Goal: Navigation & Orientation: Find specific page/section

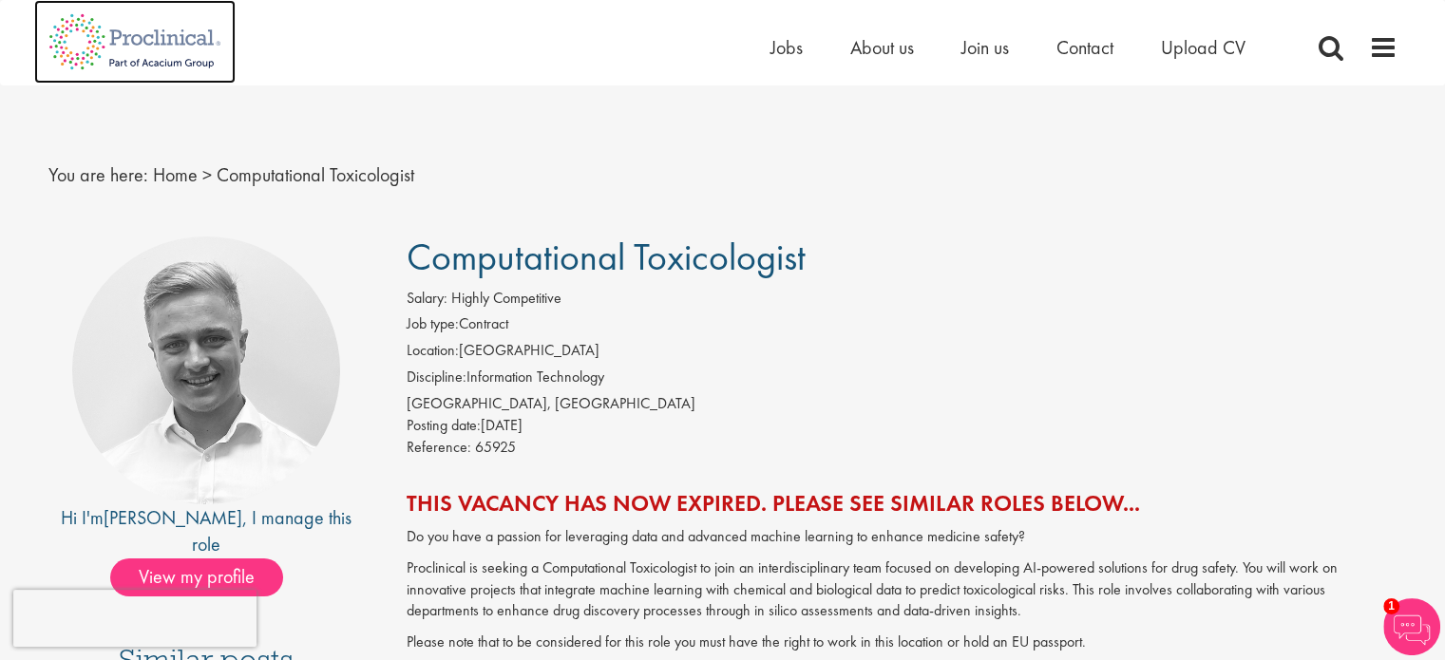
click at [175, 41] on img at bounding box center [134, 42] width 201 height 84
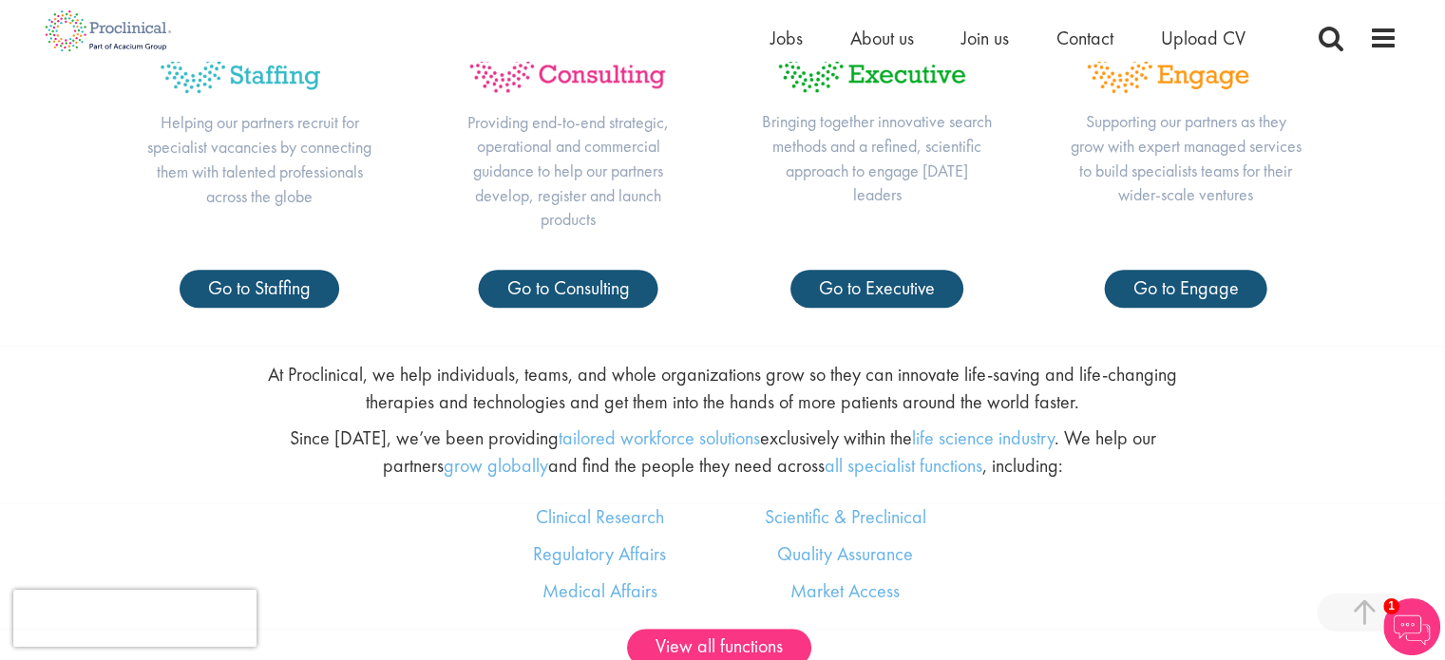
scroll to position [855, 0]
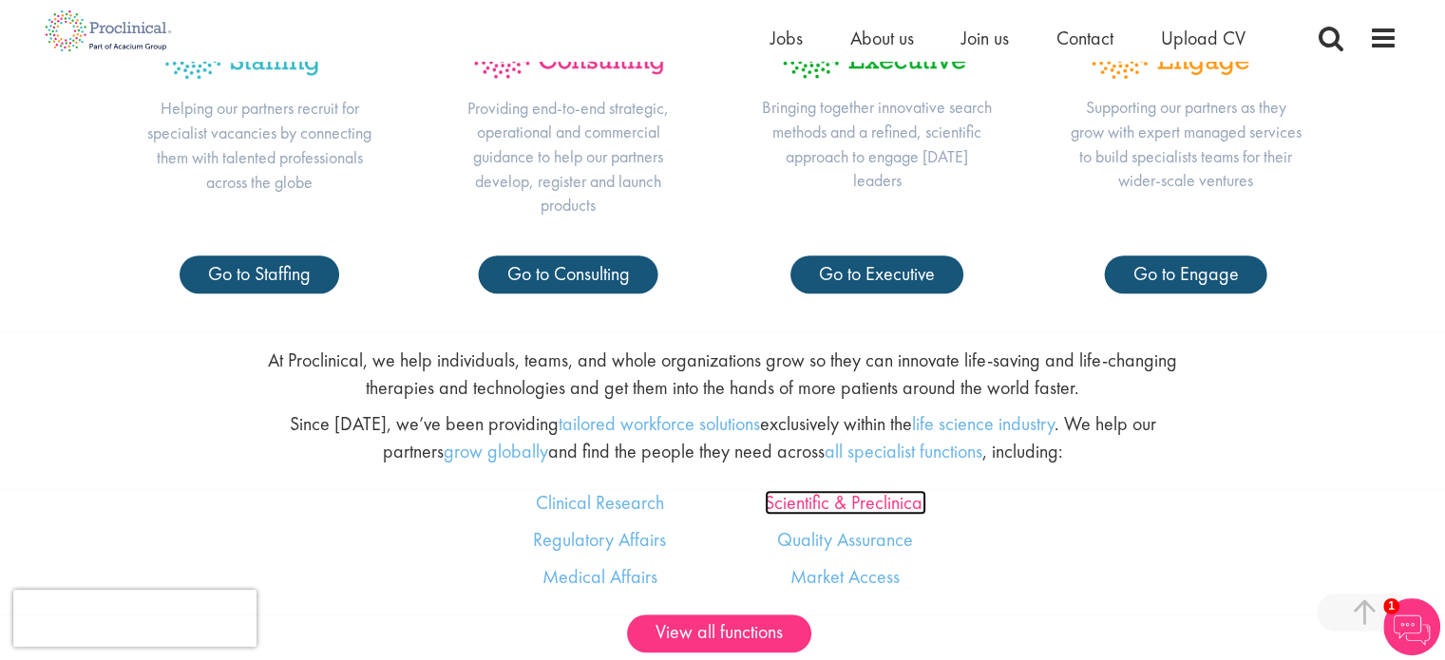
click at [856, 497] on link "Scientific & Preclinical" at bounding box center [846, 502] width 162 height 25
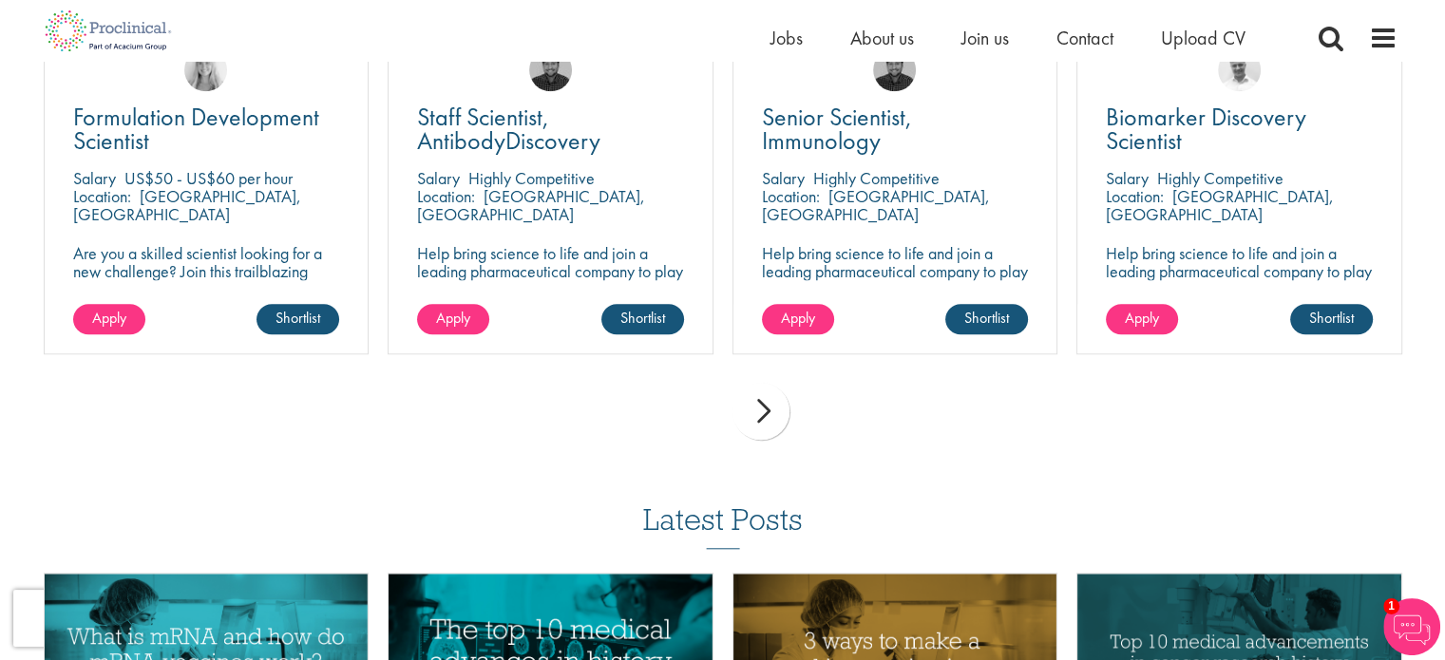
scroll to position [1711, 0]
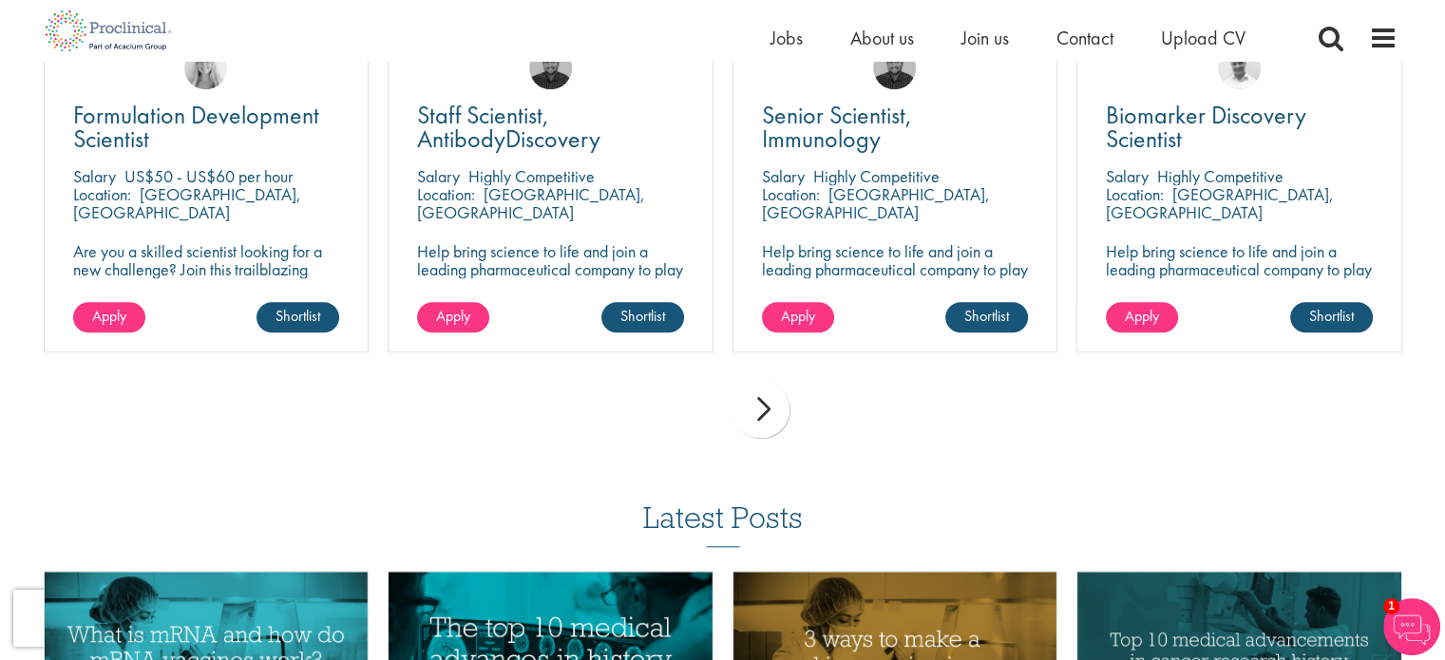
click at [773, 394] on div "next" at bounding box center [761, 409] width 57 height 57
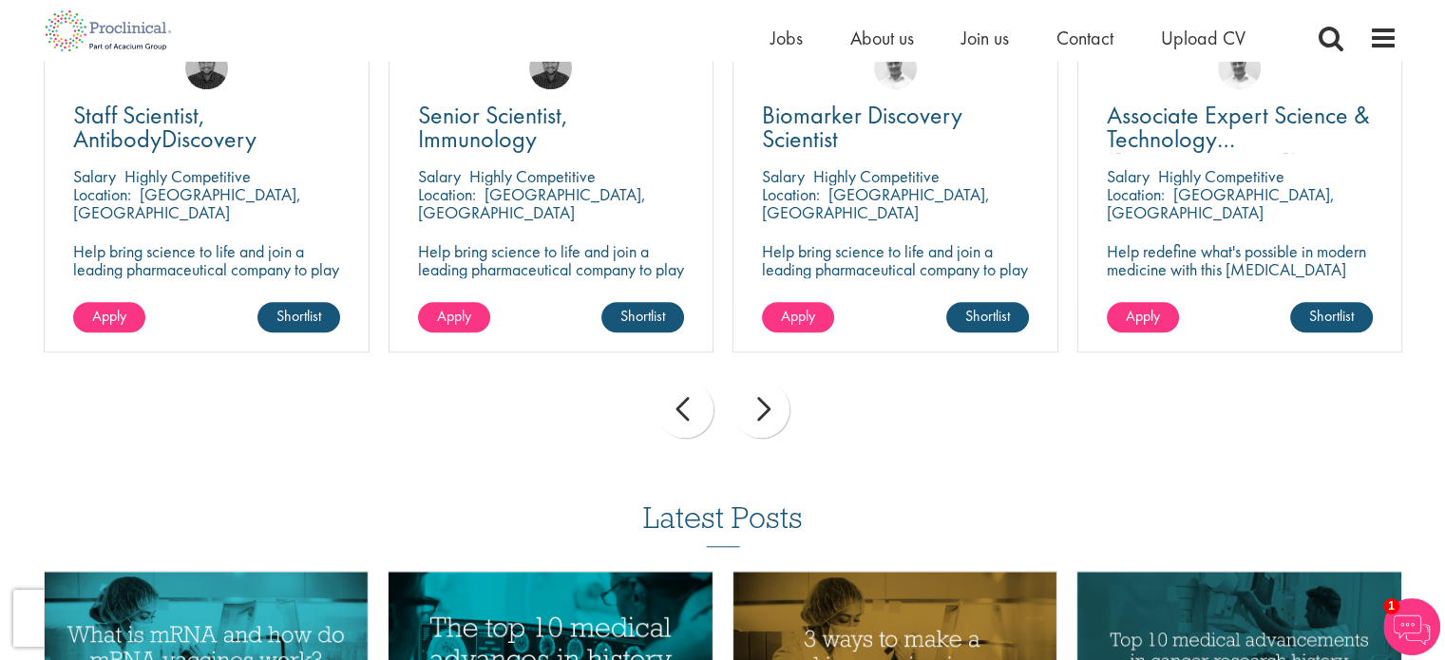
click at [771, 402] on div "next" at bounding box center [761, 409] width 57 height 57
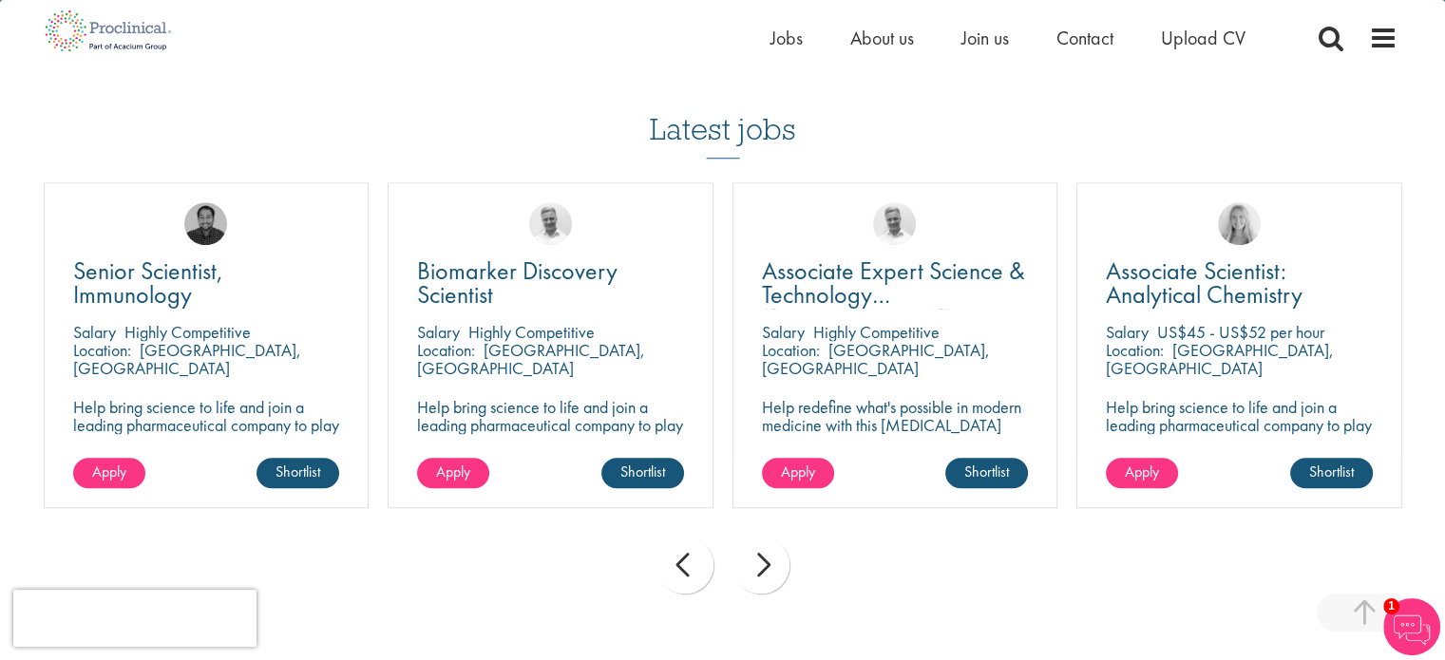
scroll to position [1520, 0]
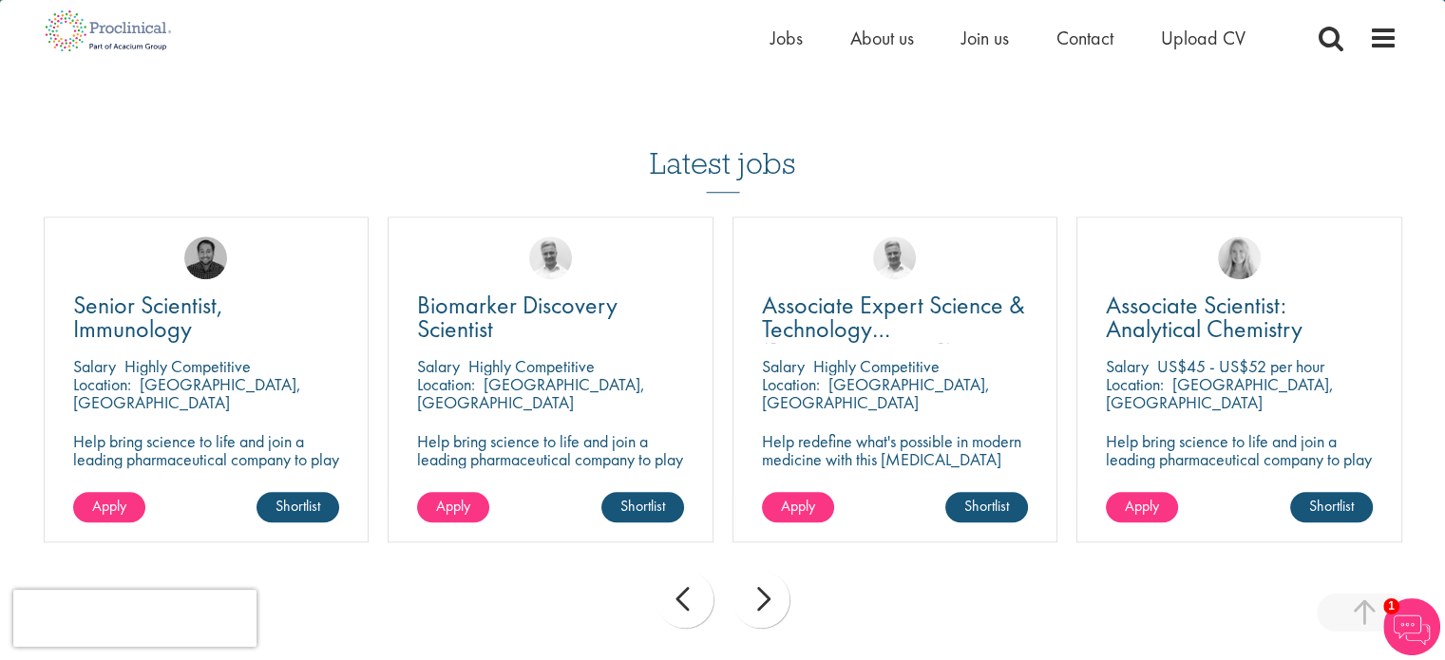
click at [770, 582] on div "next" at bounding box center [761, 599] width 57 height 57
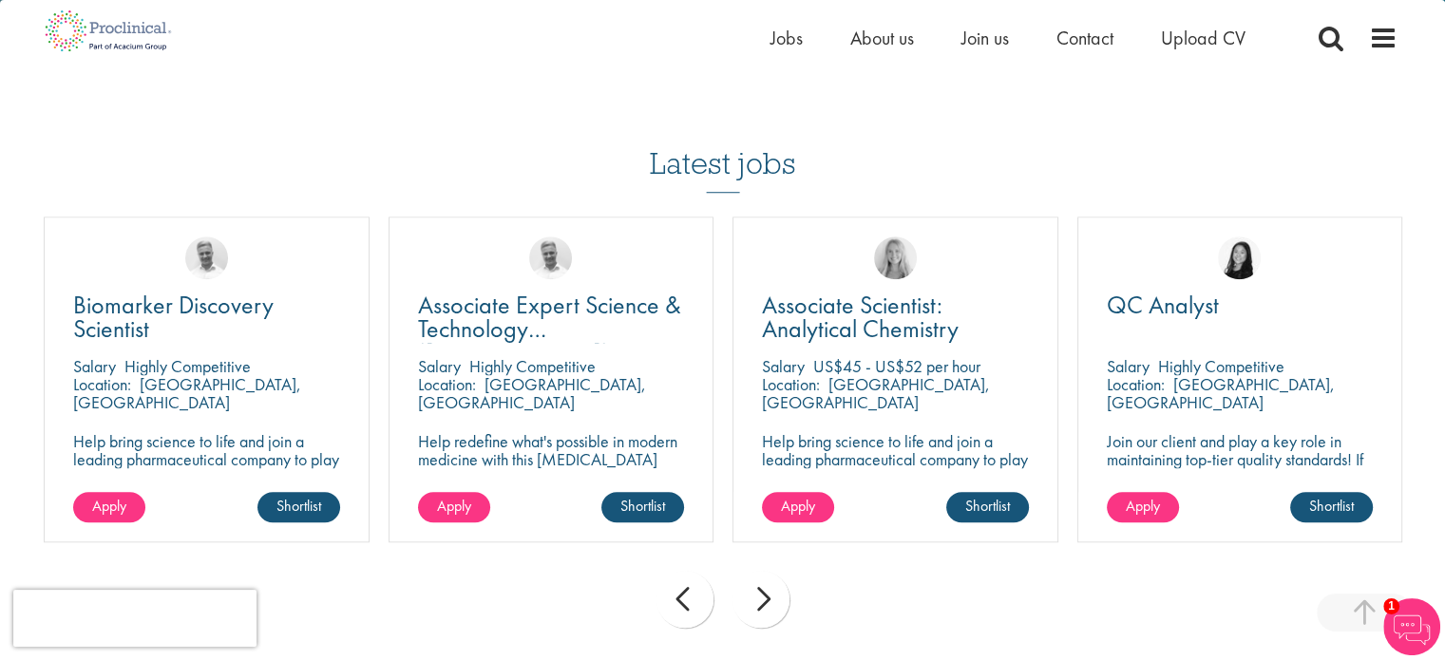
click at [770, 581] on div "next" at bounding box center [761, 599] width 57 height 57
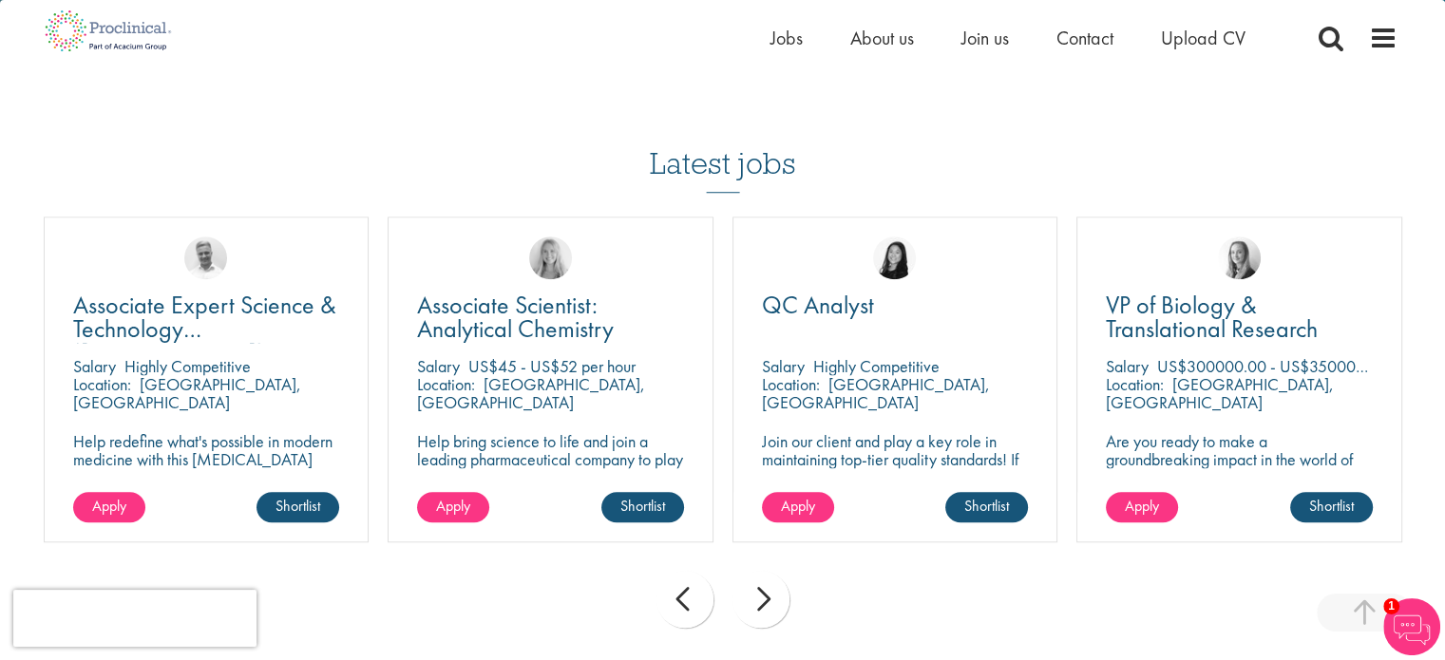
click at [770, 581] on div "next" at bounding box center [761, 599] width 57 height 57
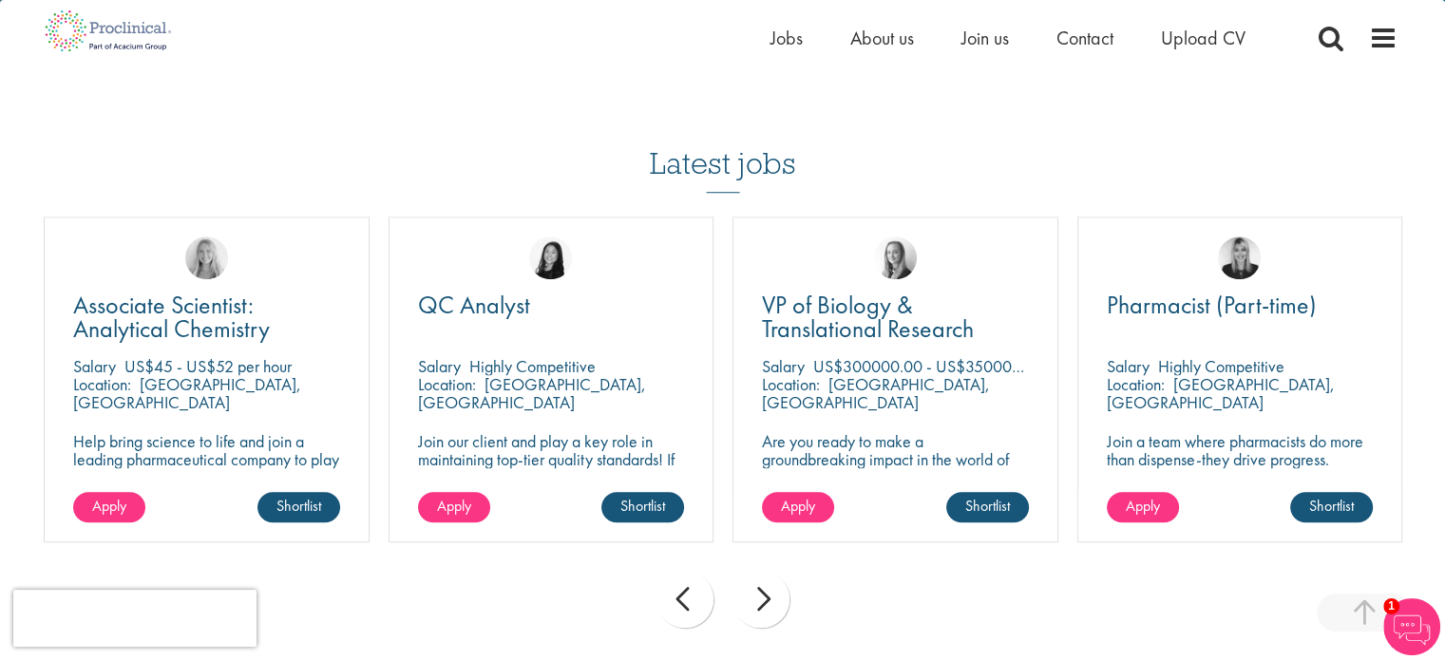
click at [770, 581] on div "next" at bounding box center [761, 599] width 57 height 57
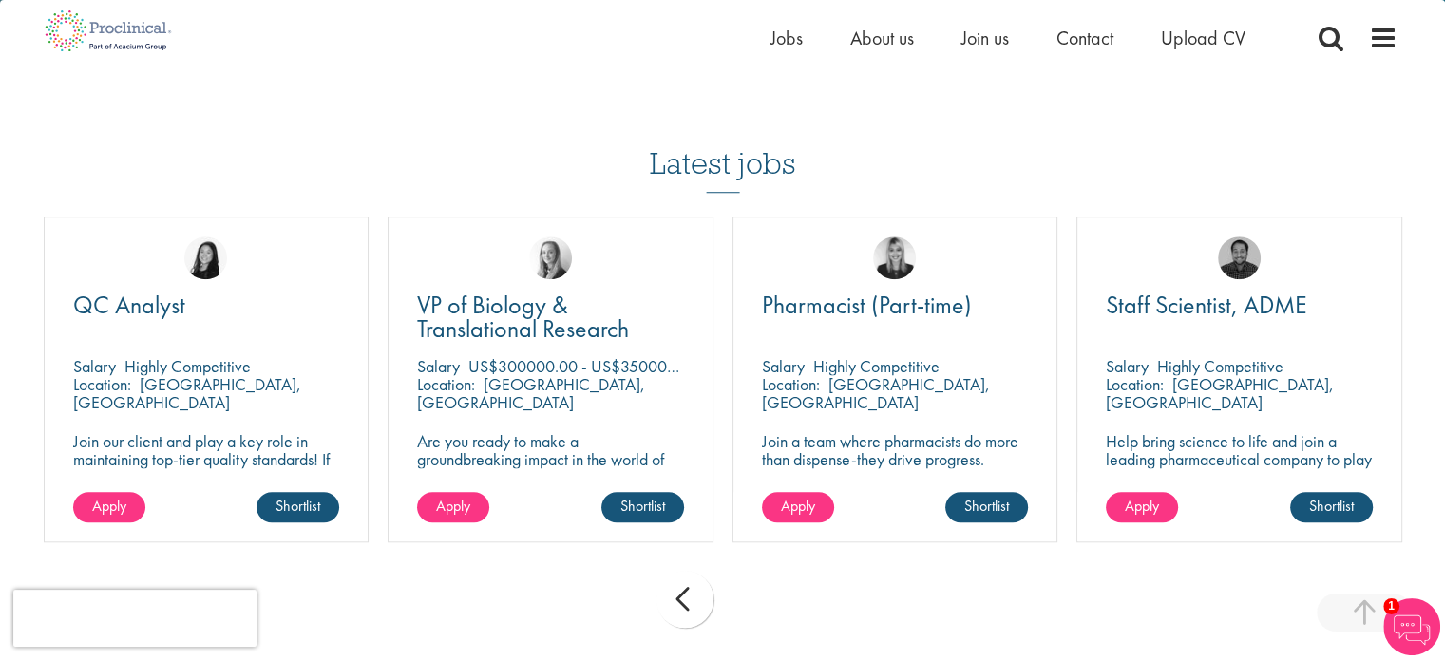
click at [770, 581] on div "prev next" at bounding box center [723, 603] width 1378 height 83
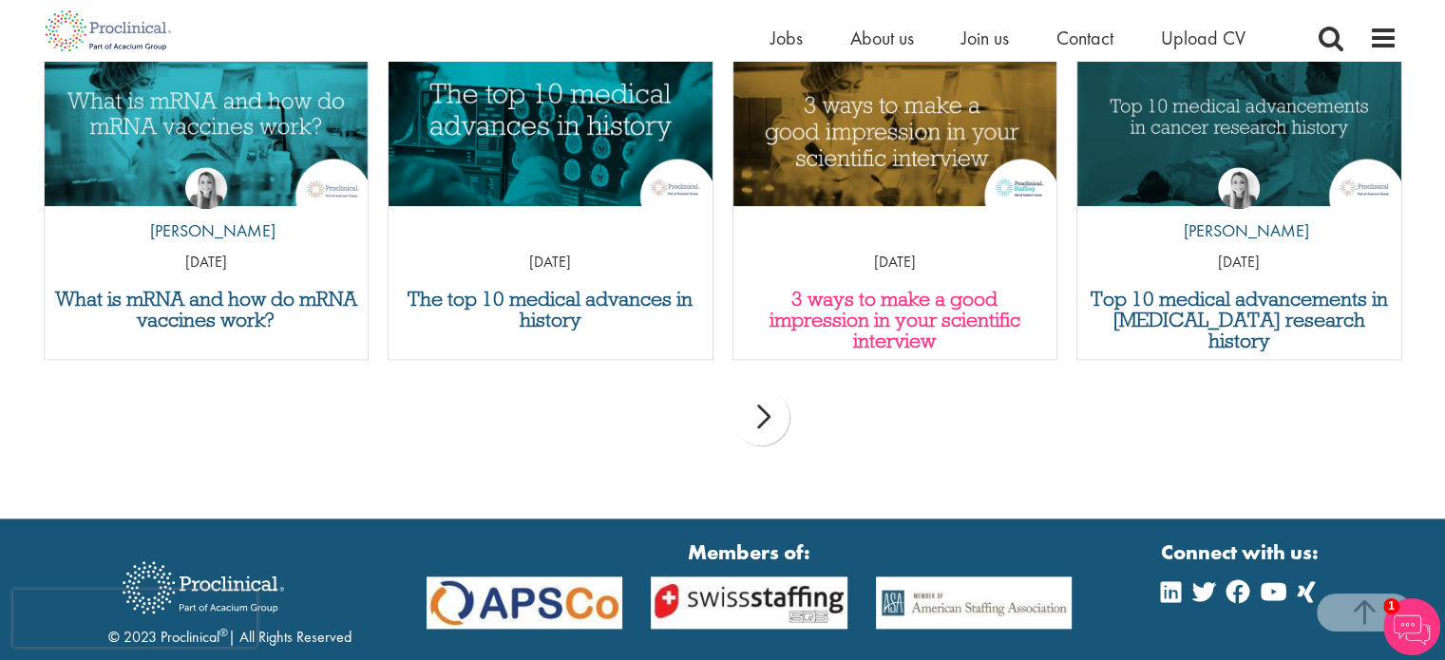
scroll to position [2357, 0]
